Goal: Task Accomplishment & Management: Complete application form

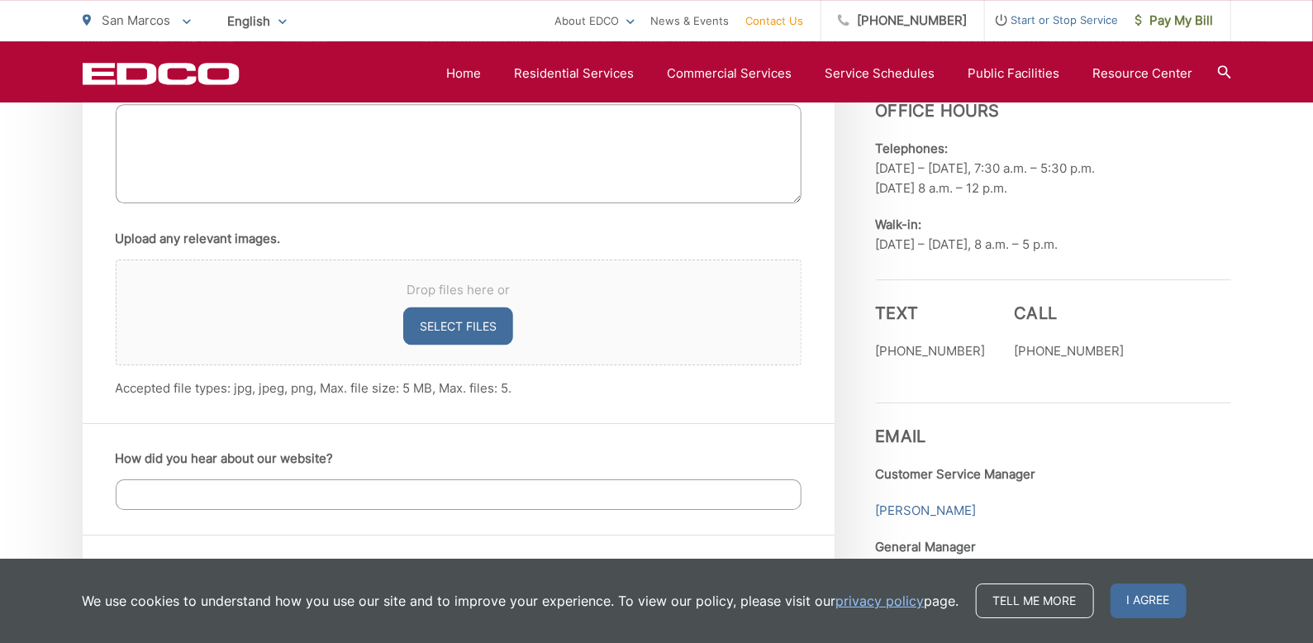
scroll to position [1080, 0]
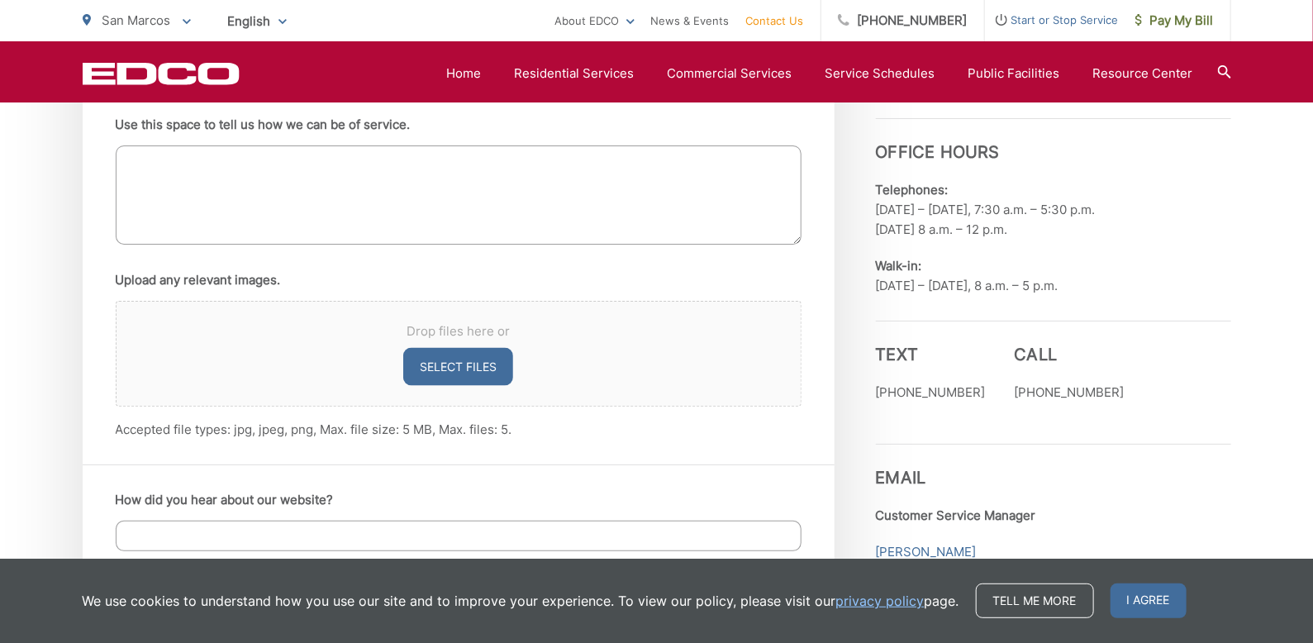
click at [220, 176] on textarea "Use this space to tell us how we can be of service." at bounding box center [459, 194] width 686 height 99
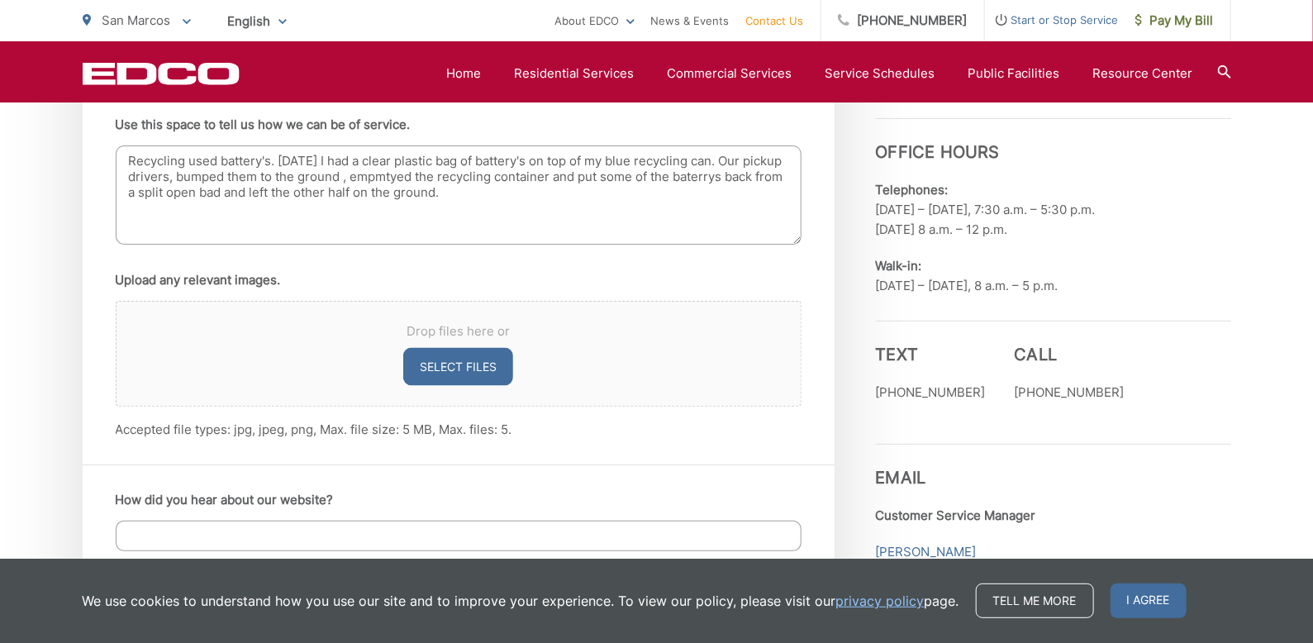
click at [352, 217] on textarea "Recycling used battery's. today I had a clear plastic bag of battery's on top o…" at bounding box center [459, 194] width 686 height 99
click at [386, 175] on textarea "Recycling used battery's. today I had a clear plastic bag of battery's on top o…" at bounding box center [459, 194] width 686 height 99
click at [578, 326] on span "Drop files here or" at bounding box center [458, 331] width 645 height 20
click at [711, 366] on div "Drop files here or Select files" at bounding box center [459, 354] width 686 height 106
click at [411, 174] on textarea "Recycling used battery's. today I had a clear plastic bag of battery's on top o…" at bounding box center [459, 194] width 686 height 99
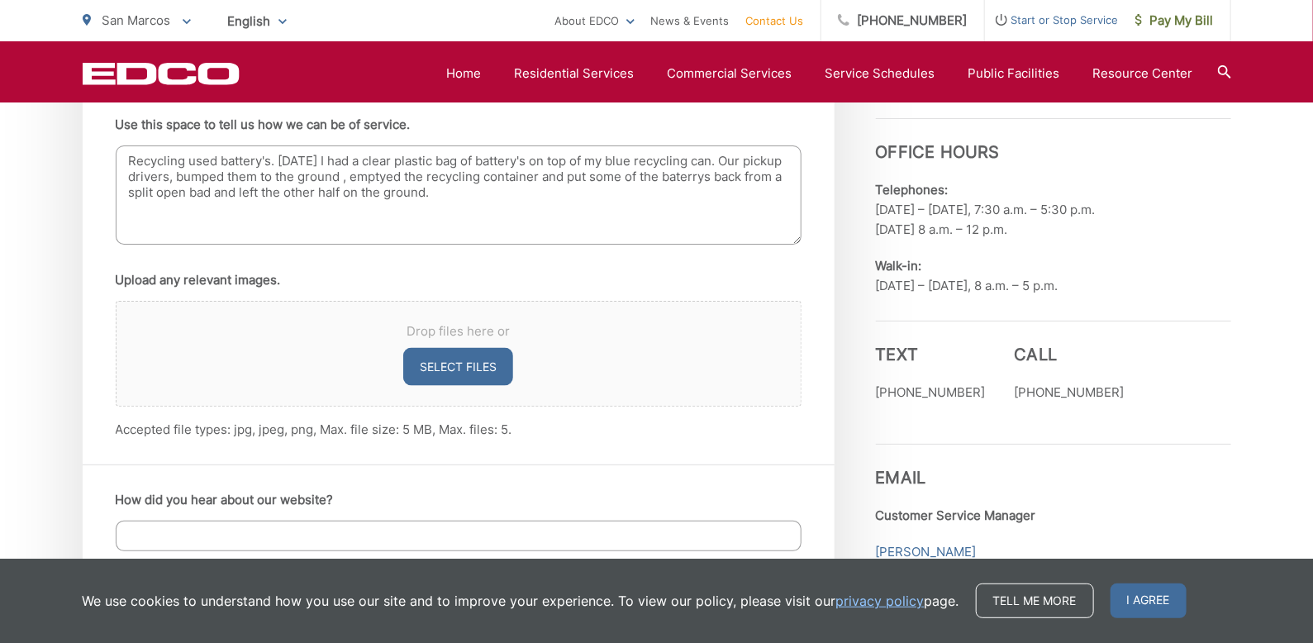
click at [600, 221] on textarea "Recycling used battery's. today I had a clear plastic bag of battery's on top o…" at bounding box center [459, 194] width 686 height 99
click at [684, 179] on textarea "Recycling used battery's. today I had a clear plastic bag of battery's on top o…" at bounding box center [459, 194] width 686 height 99
click at [702, 174] on textarea "Recycling used battery's. today I had a clear plastic bag of battery's on top o…" at bounding box center [459, 194] width 686 height 99
click at [645, 270] on li "Upload any relevant images. Drop files here or Select files Accepted file types…" at bounding box center [459, 354] width 686 height 169
click at [450, 195] on textarea "Recycling used battery's. today I had a clear plastic bag of battery's on top o…" at bounding box center [459, 194] width 686 height 99
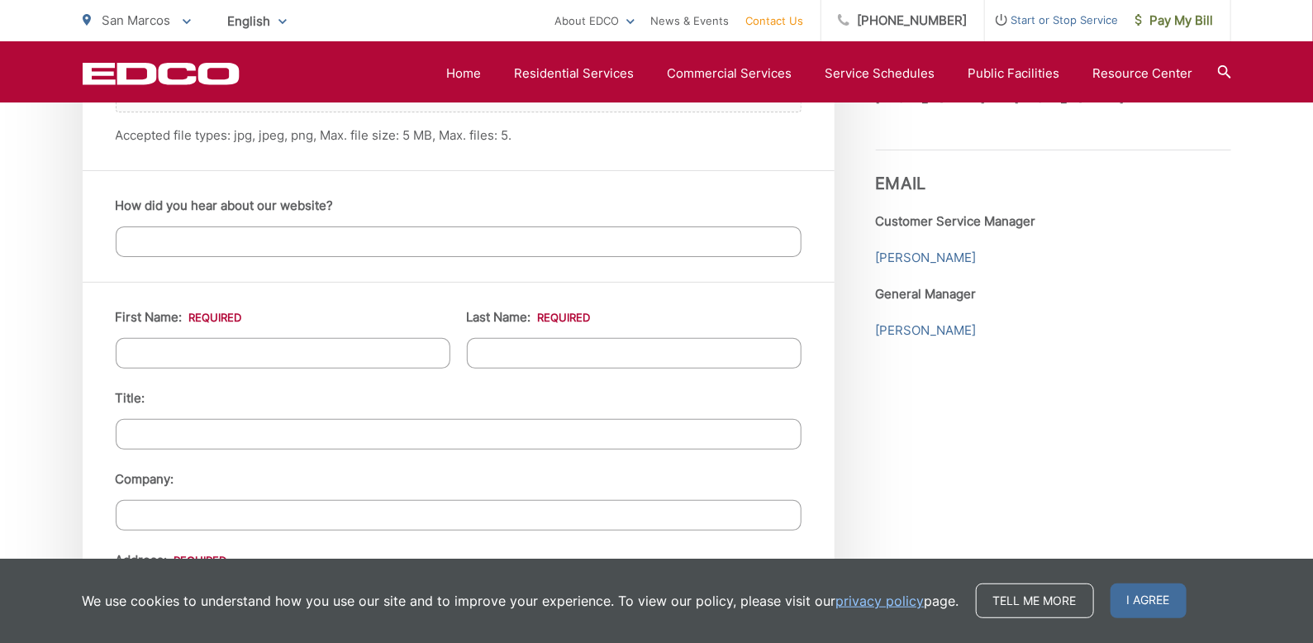
scroll to position [1375, 0]
type textarea "Recycling used battery's. today I had a clear plastic bag of battery's on top o…"
click at [163, 355] on input "First Name: *" at bounding box center [283, 352] width 335 height 31
type input "Steve"
click at [508, 345] on input "Last Name: *" at bounding box center [634, 352] width 335 height 31
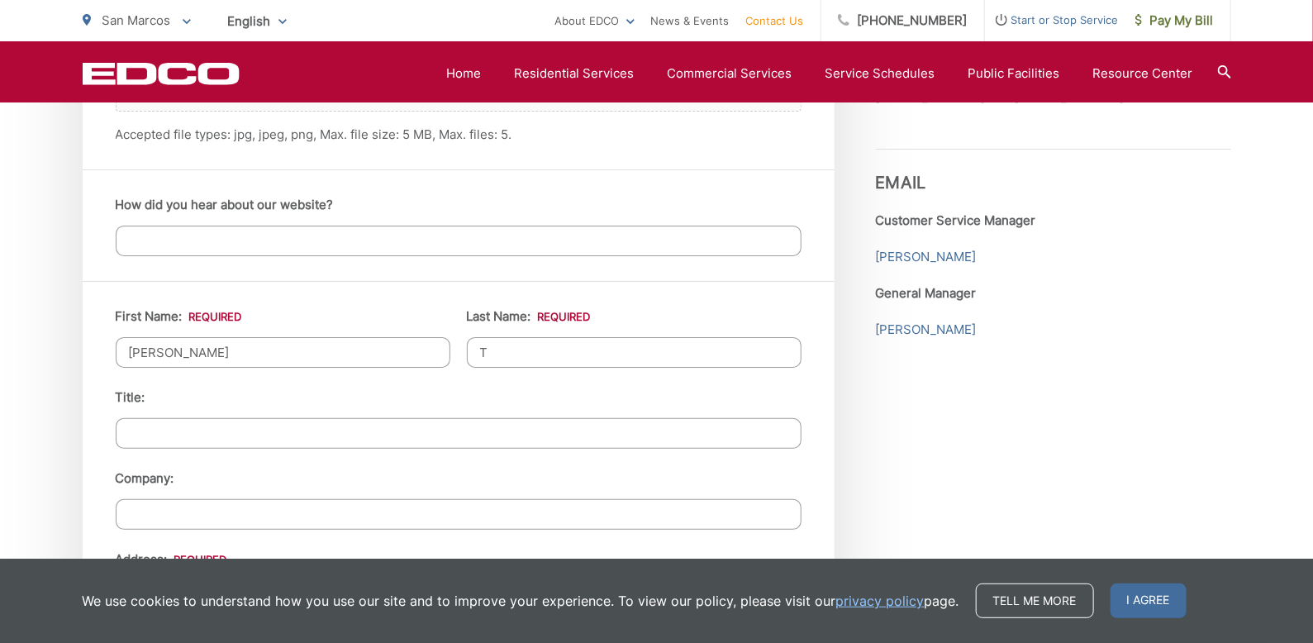
type input "Tarzian"
type input "Tarzian landscape Inc."
type input "1402 Montgomery DR."
type input "Vista"
type input "92084"
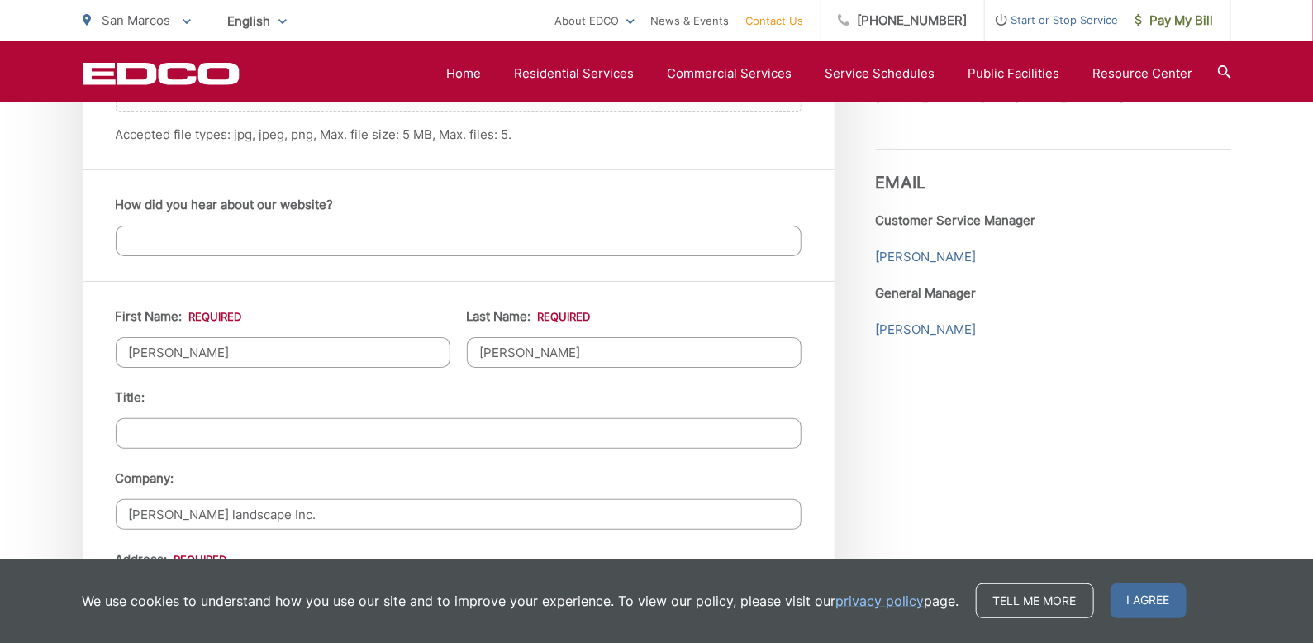
type input "7605350559"
type input "srtarzian@tarzianlandscape.com"
type input "(760) 535-0559"
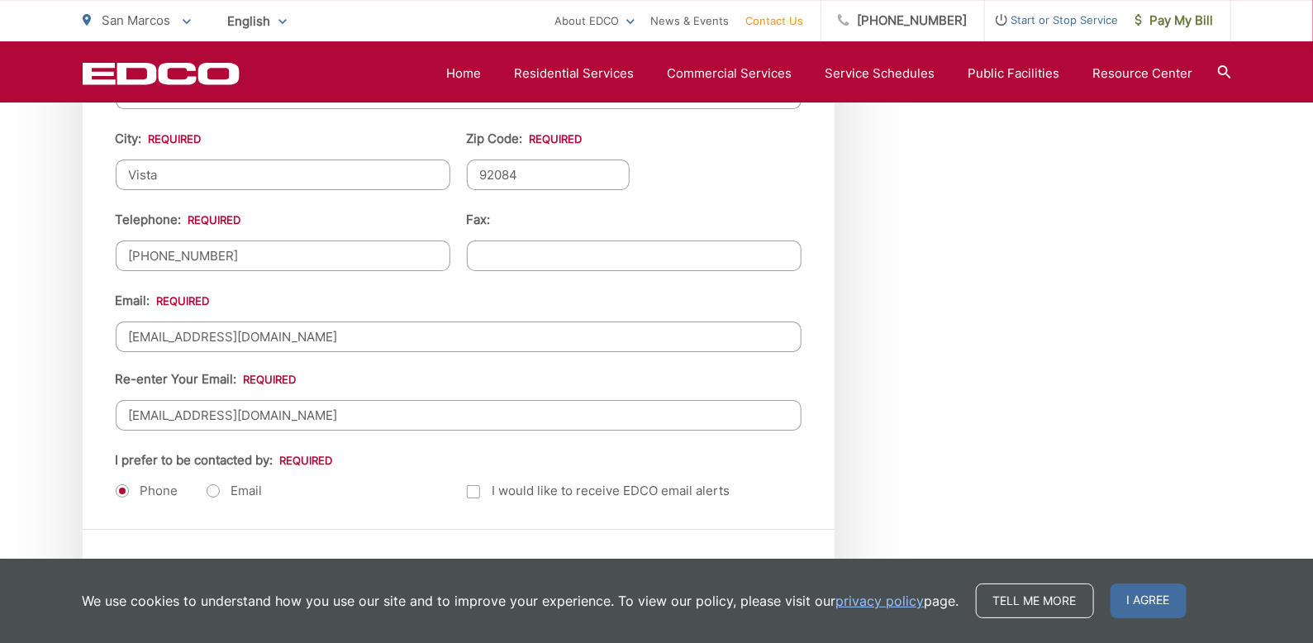
scroll to position [1965, 0]
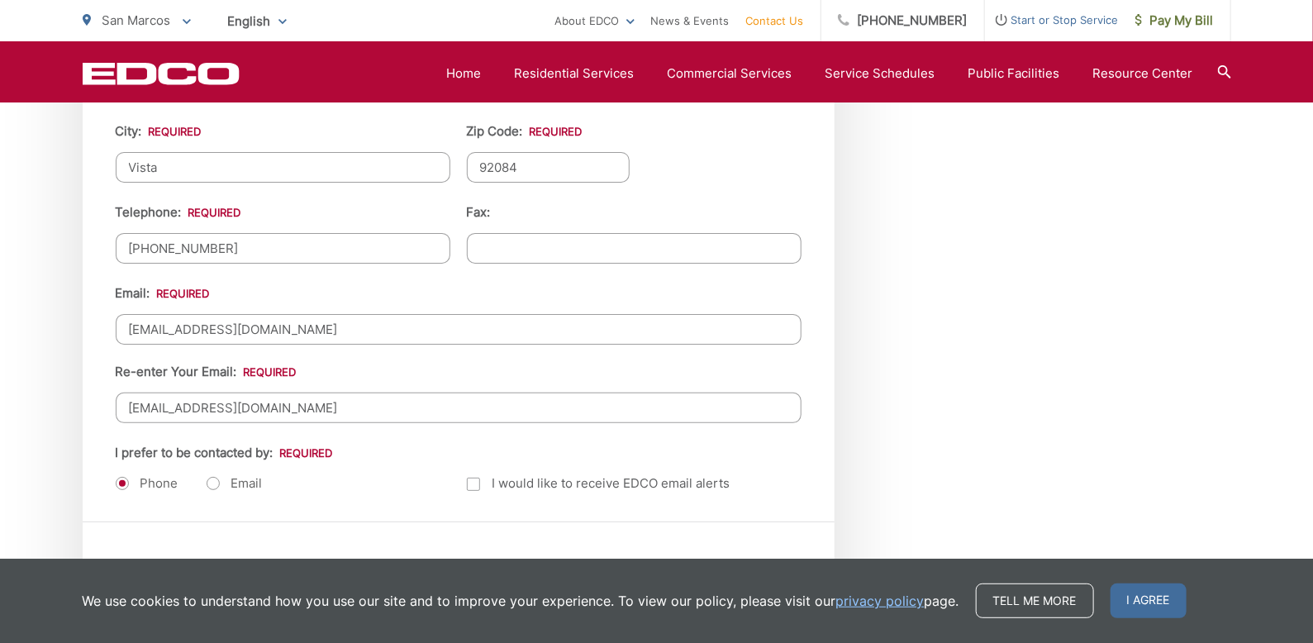
click at [213, 475] on label "Email" at bounding box center [235, 483] width 56 height 17
radio input "true"
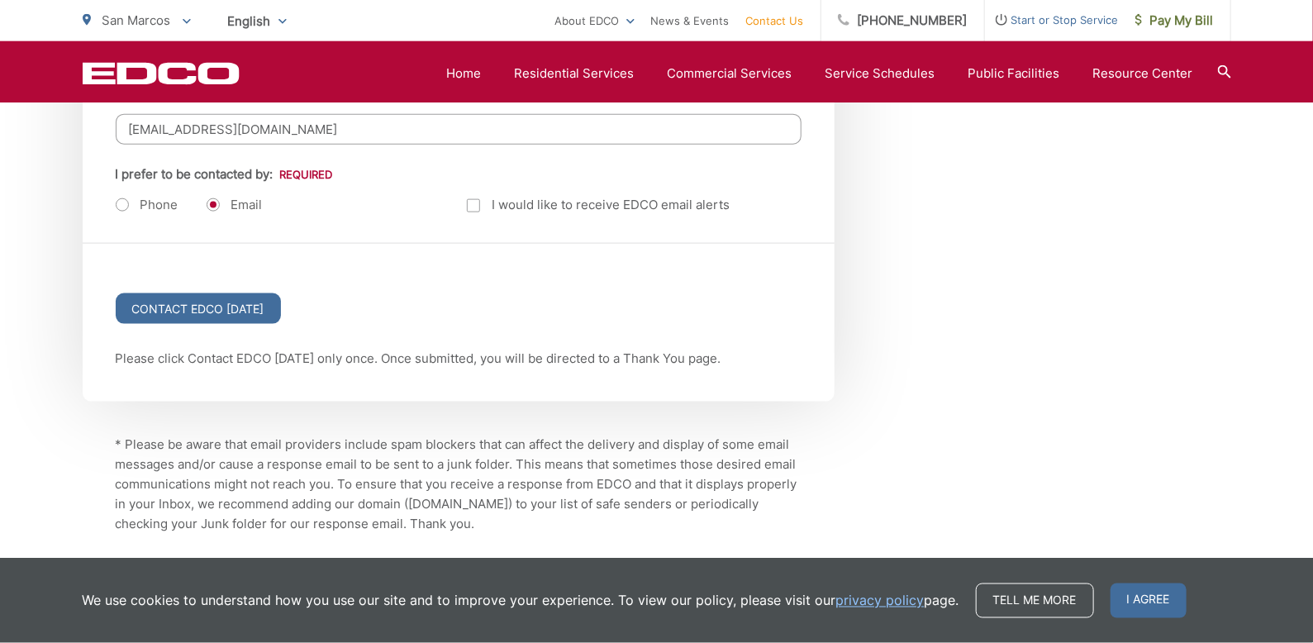
scroll to position [2259, 0]
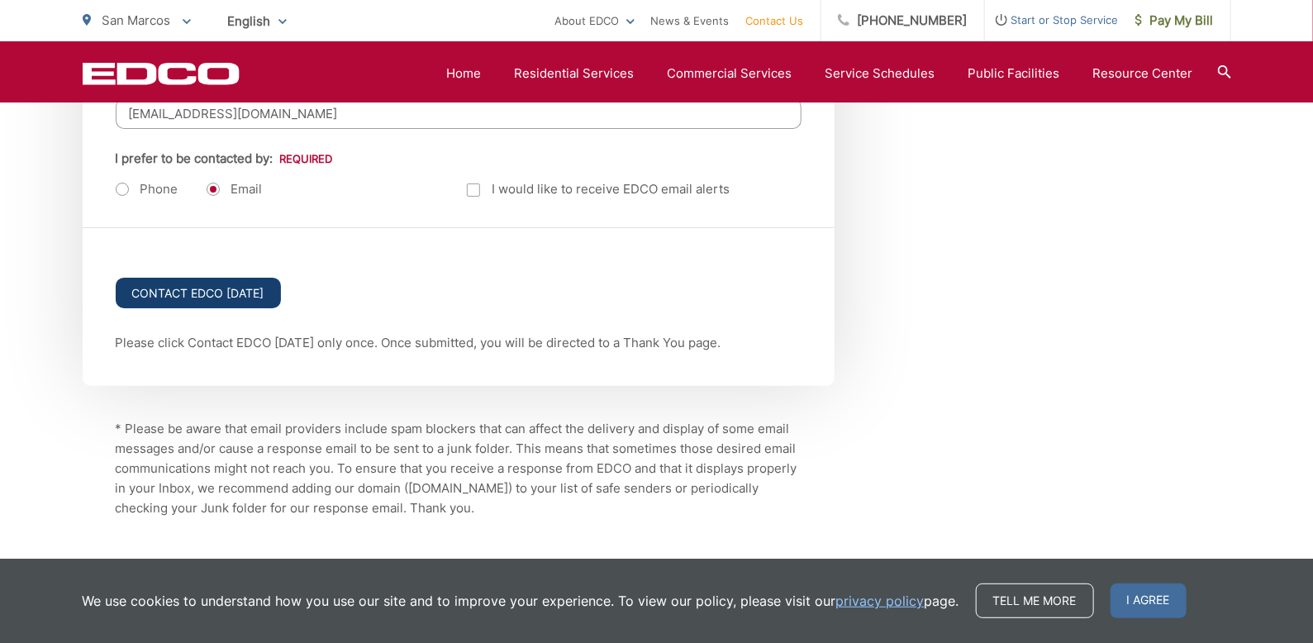
click at [201, 278] on input "Contact EDCO Today" at bounding box center [198, 293] width 165 height 31
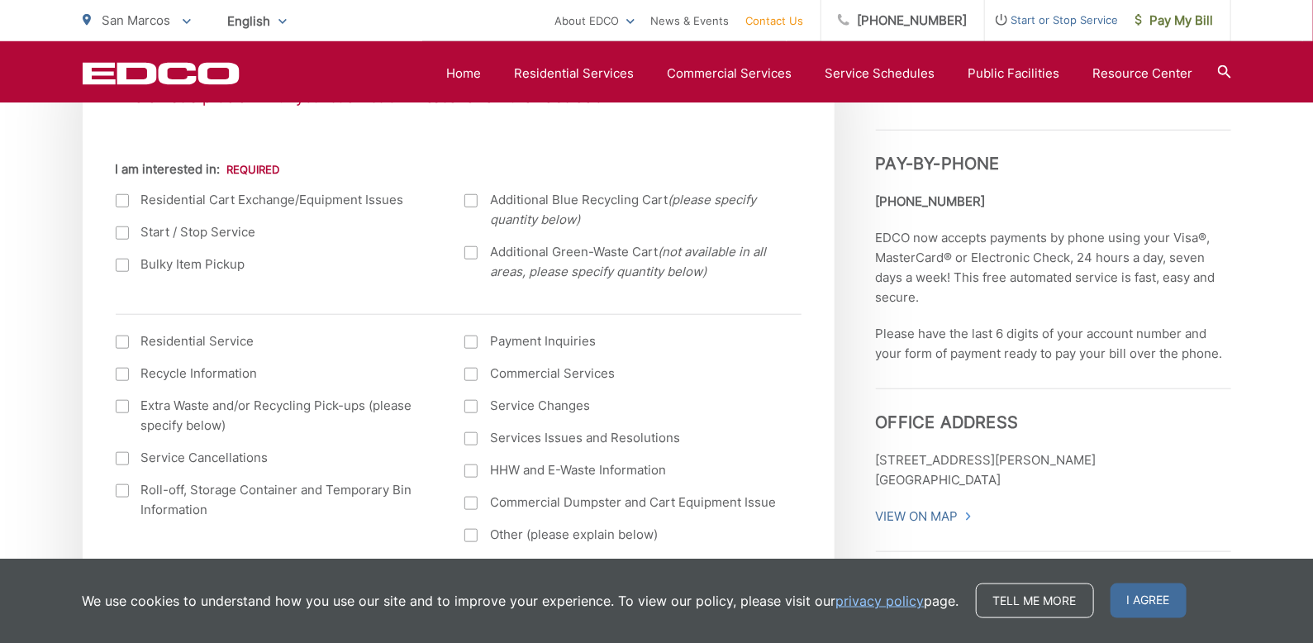
scroll to position [688, 0]
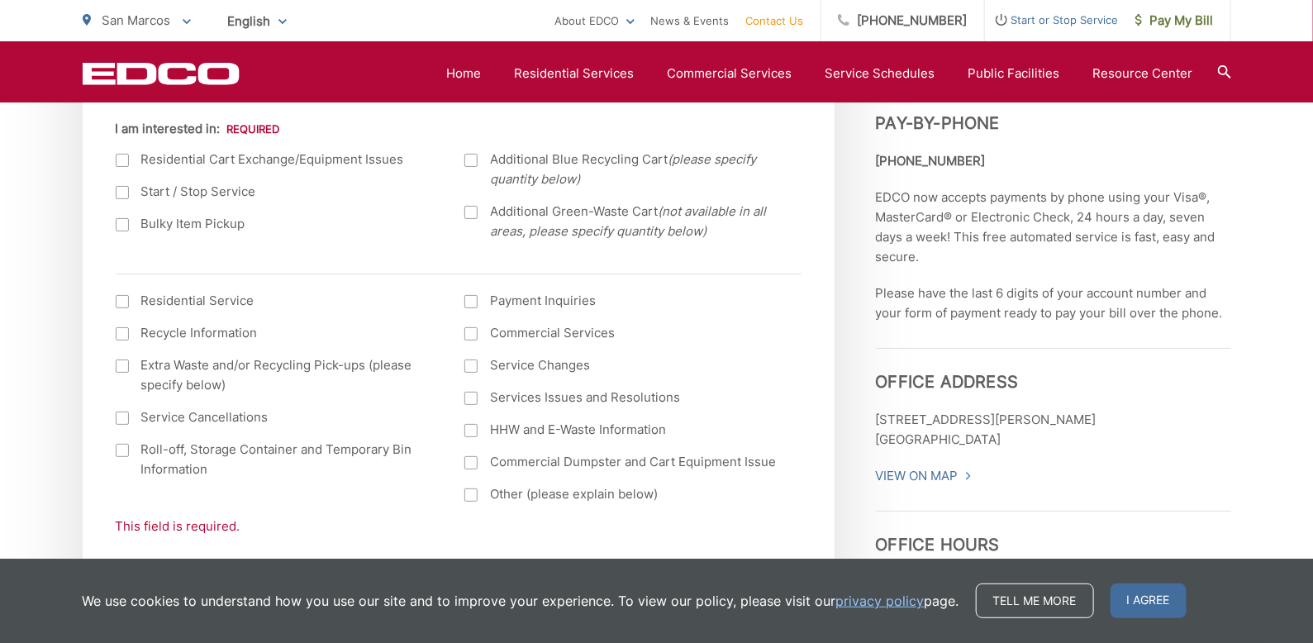
click at [122, 159] on div at bounding box center [122, 160] width 13 height 13
click at [0, 0] on input "I am interested in:" at bounding box center [0, 0] width 0 height 0
click at [122, 159] on div at bounding box center [122, 160] width 13 height 13
click at [0, 0] on input "I am interested in:" at bounding box center [0, 0] width 0 height 0
click at [121, 298] on div at bounding box center [122, 301] width 13 height 13
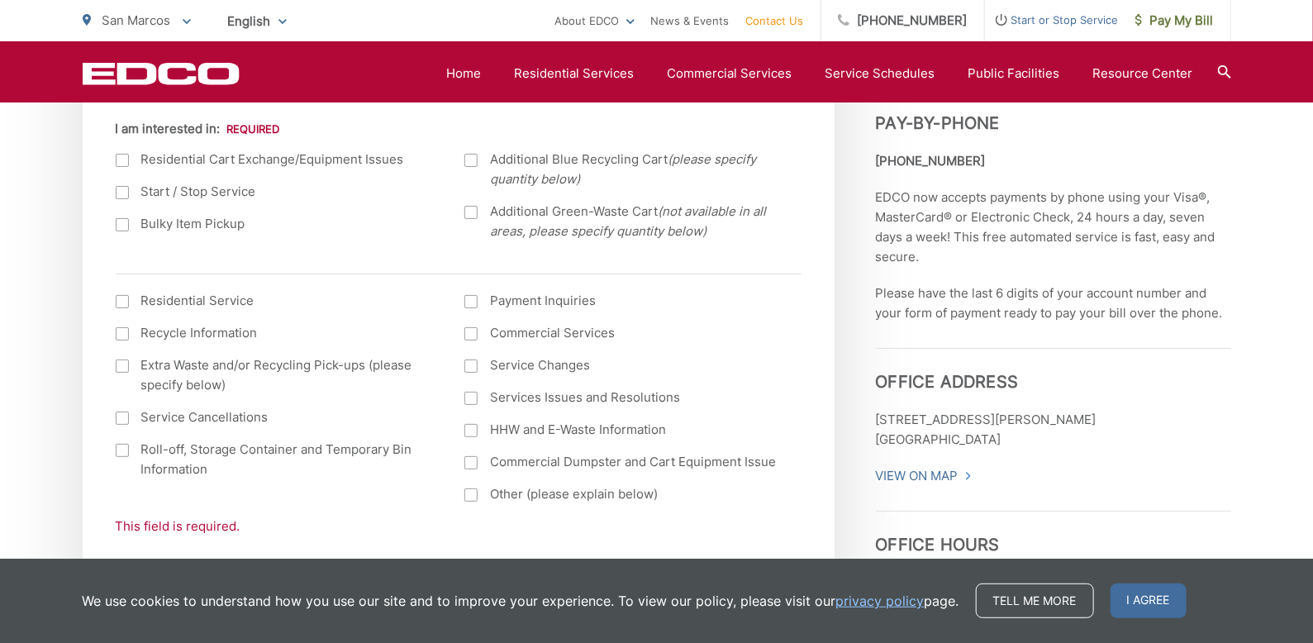
click at [0, 0] on input "I am interested in: (continued) *" at bounding box center [0, 0] width 0 height 0
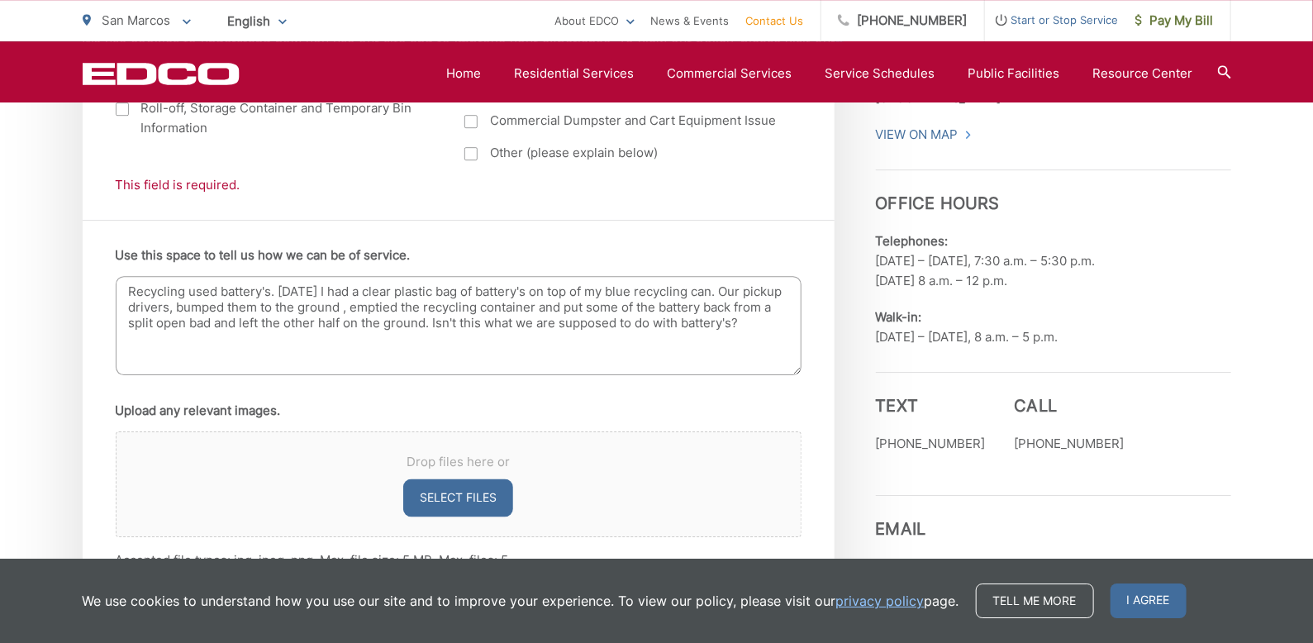
scroll to position [1080, 0]
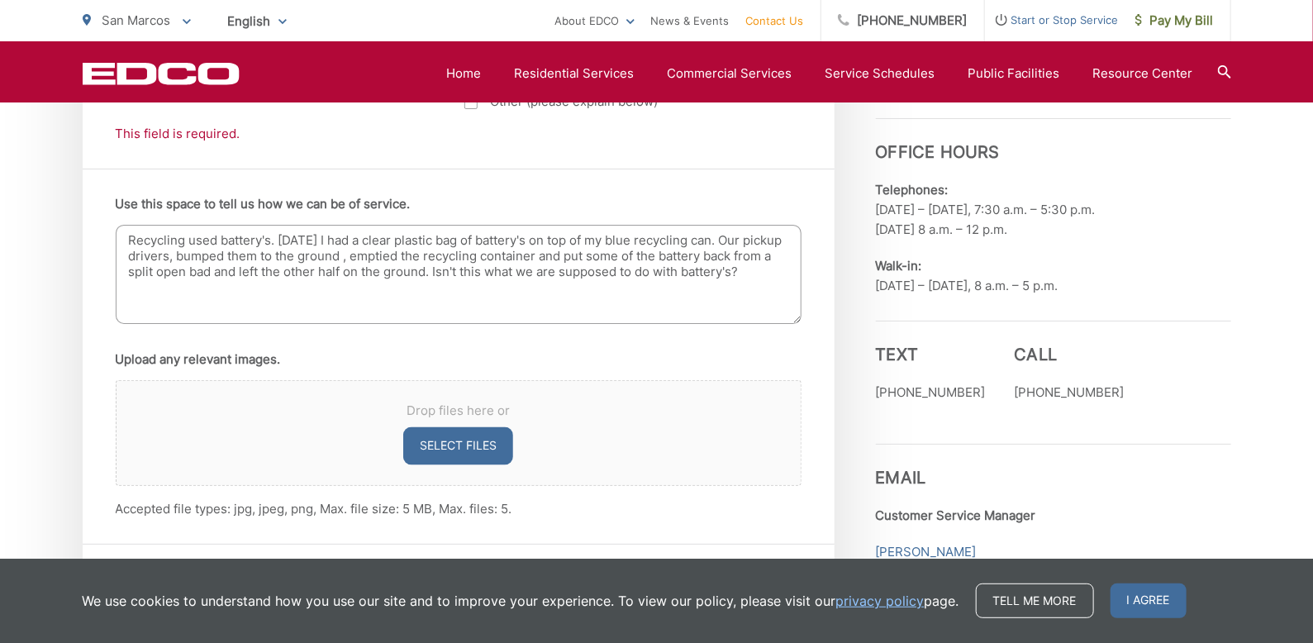
click at [441, 438] on button "Select files" at bounding box center [458, 446] width 110 height 38
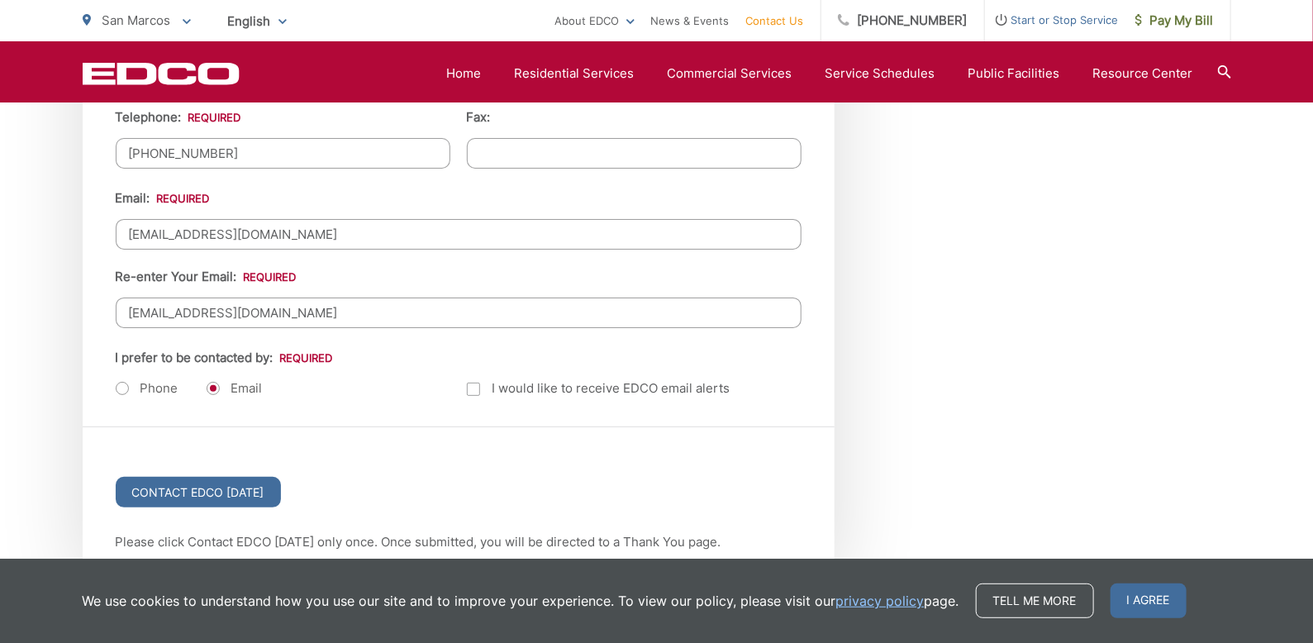
scroll to position [2161, 0]
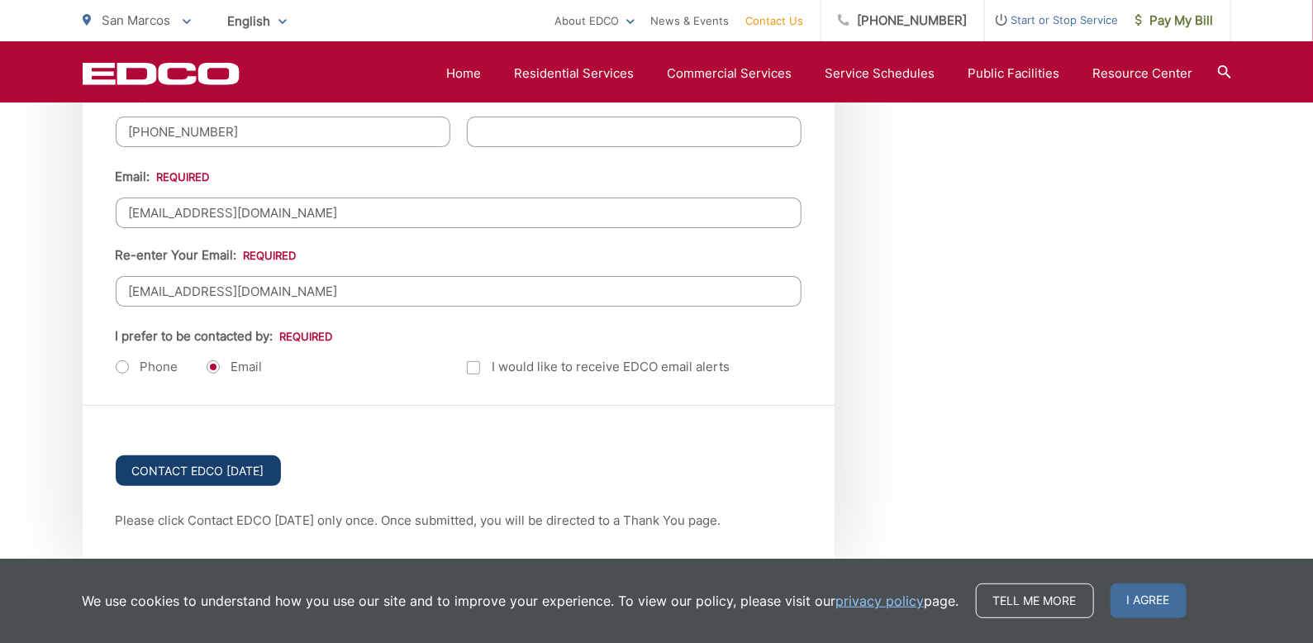
click at [184, 455] on input "Contact EDCO Today" at bounding box center [198, 470] width 165 height 31
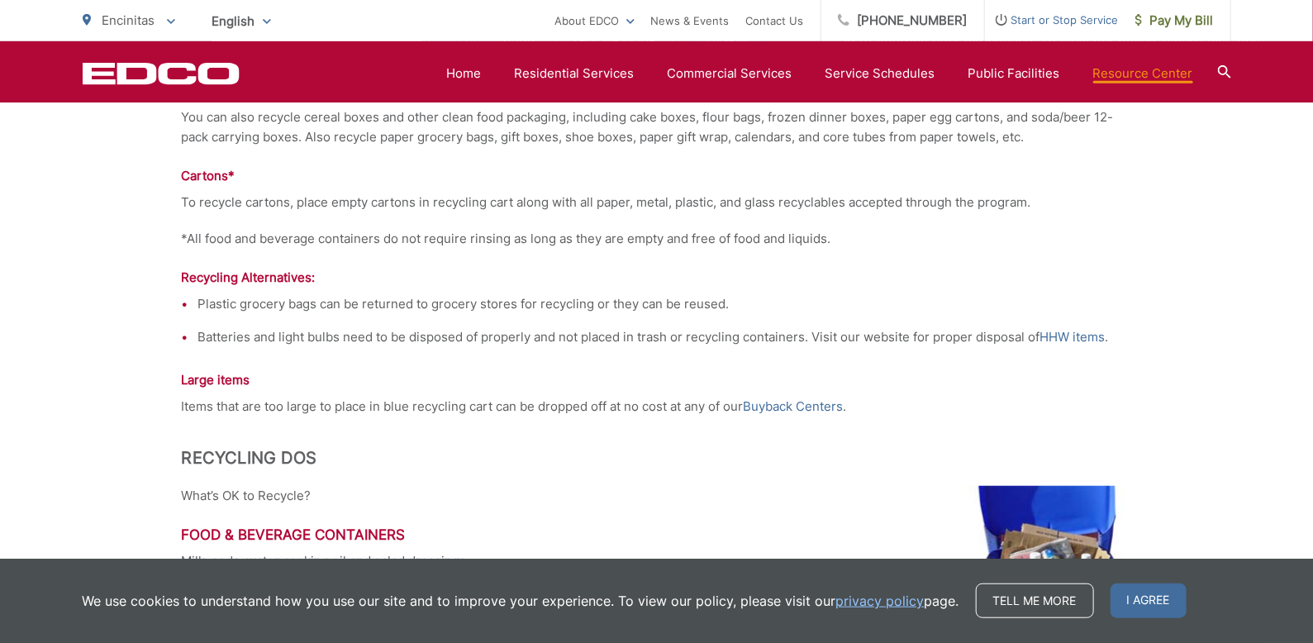
scroll to position [2093, 0]
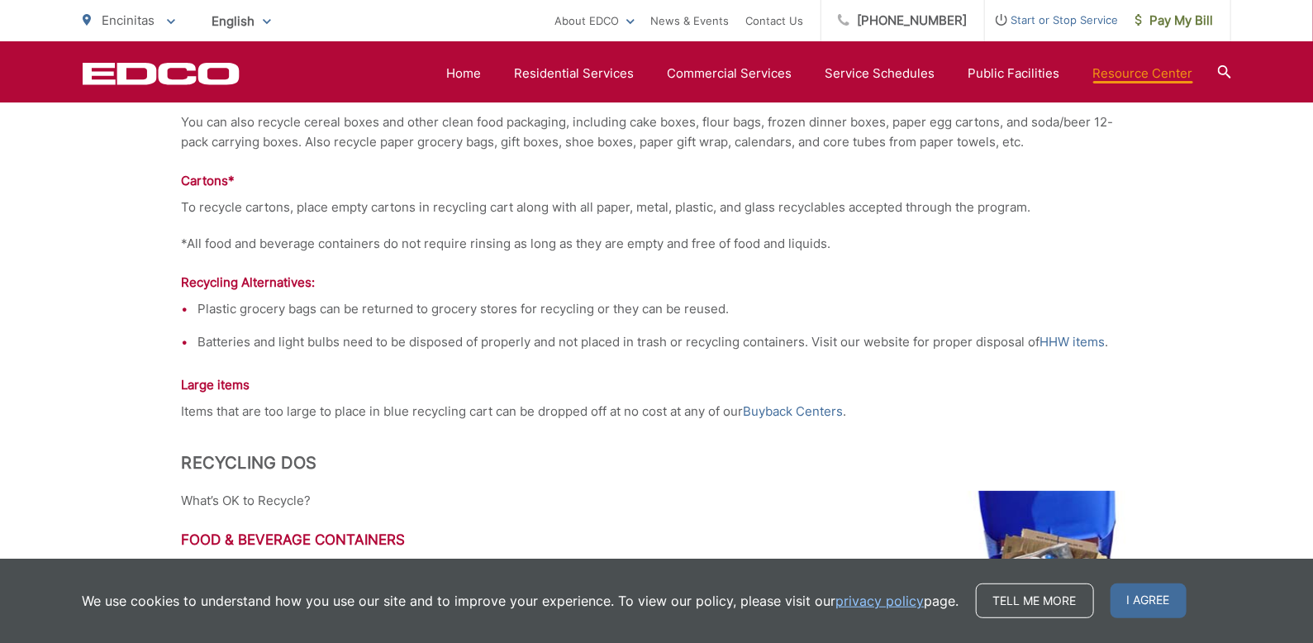
click at [883, 495] on p "What’s OK to Recycle?" at bounding box center [657, 501] width 950 height 20
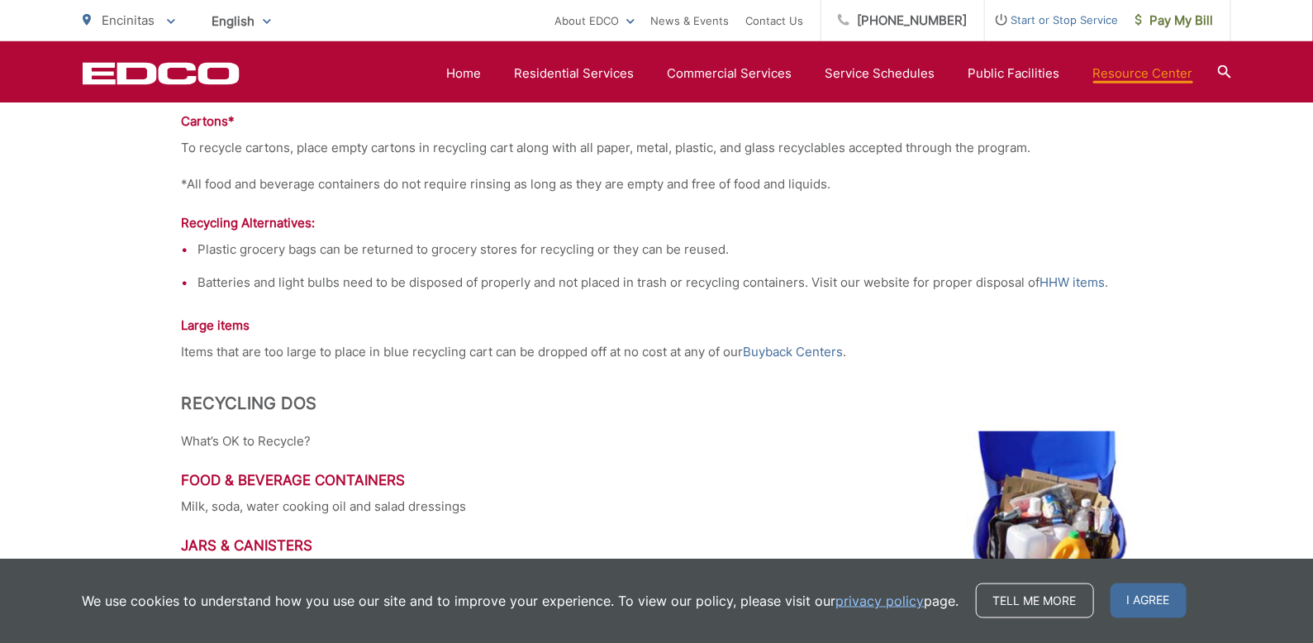
scroll to position [2192, 0]
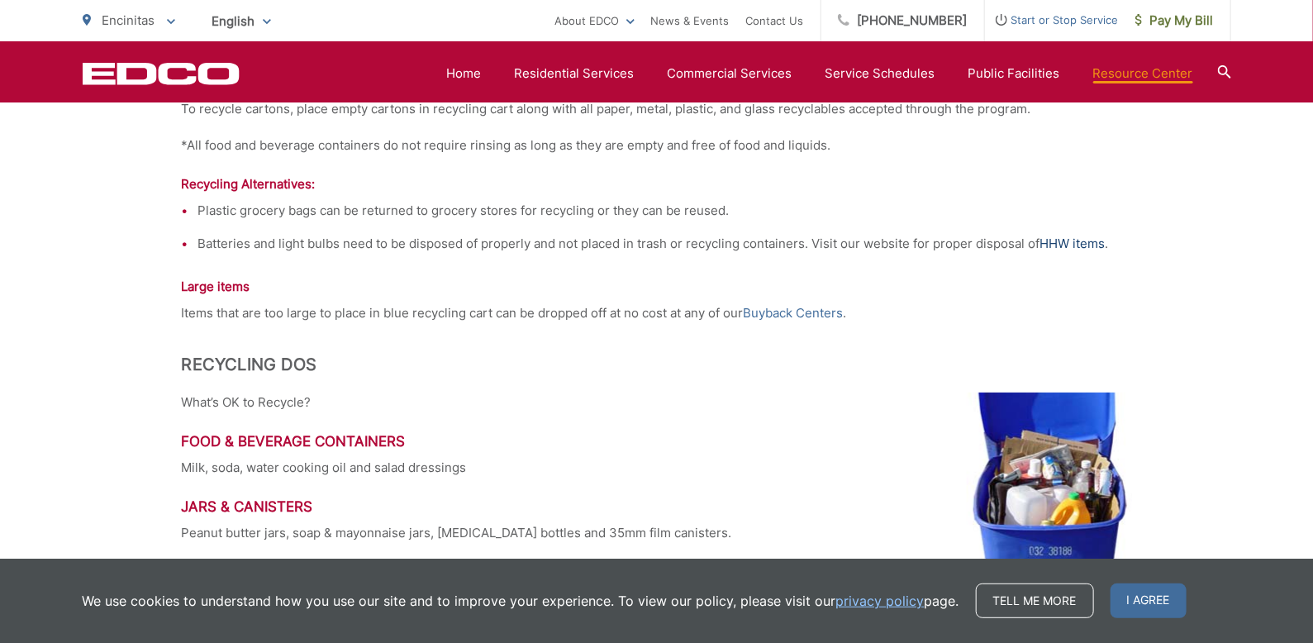
click at [1064, 240] on link "HHW items" at bounding box center [1072, 244] width 65 height 20
